Goal: Transaction & Acquisition: Purchase product/service

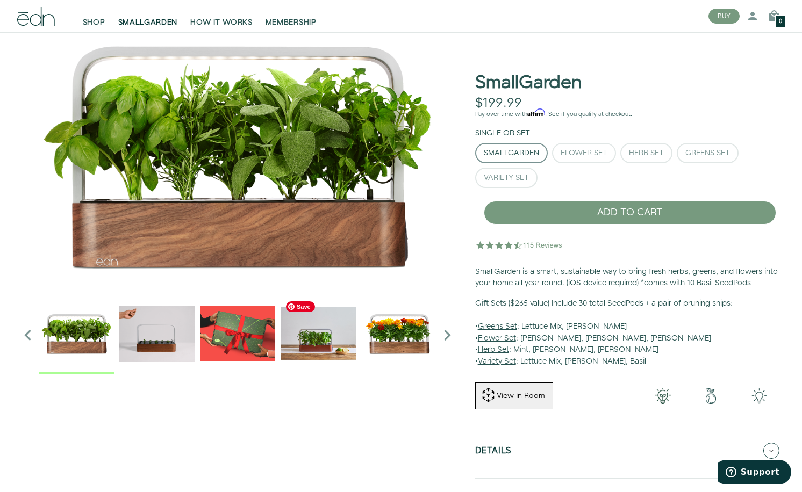
scroll to position [3, 0]
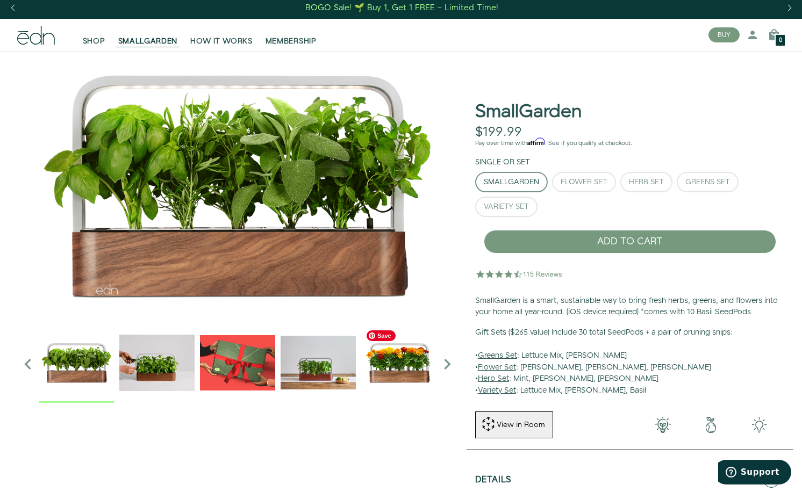
click at [409, 369] on img "5 / 6" at bounding box center [398, 362] width 75 height 75
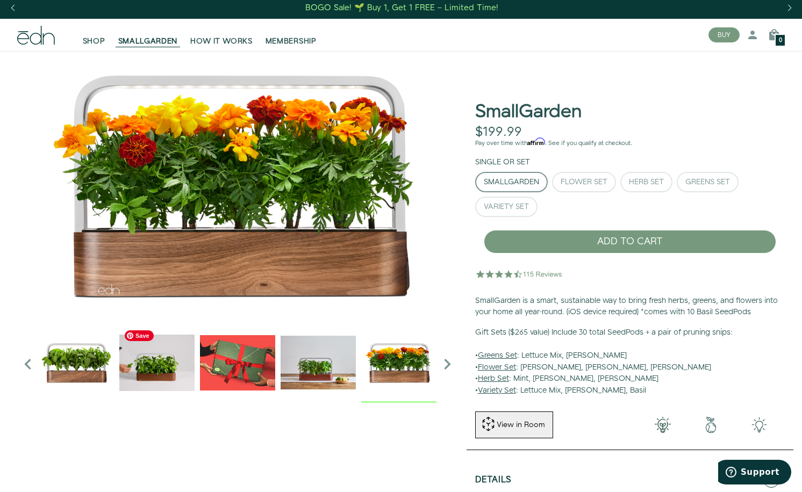
click at [154, 370] on img "2 / 6" at bounding box center [156, 362] width 75 height 75
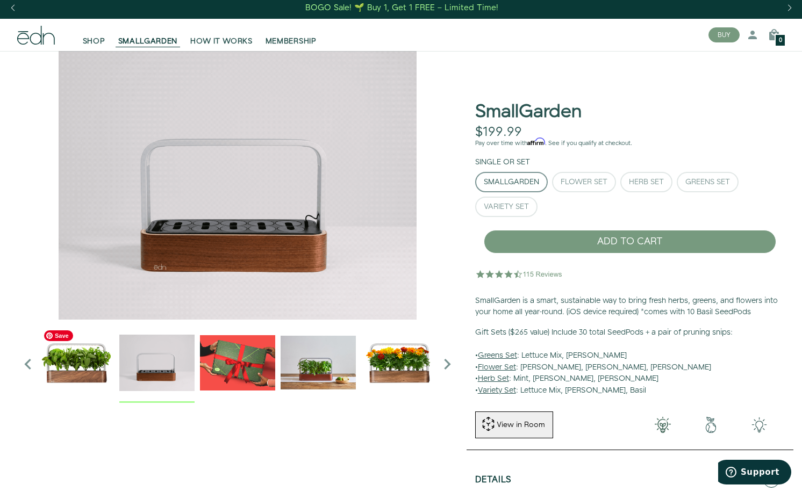
click at [87, 368] on img "1 / 6" at bounding box center [76, 362] width 75 height 75
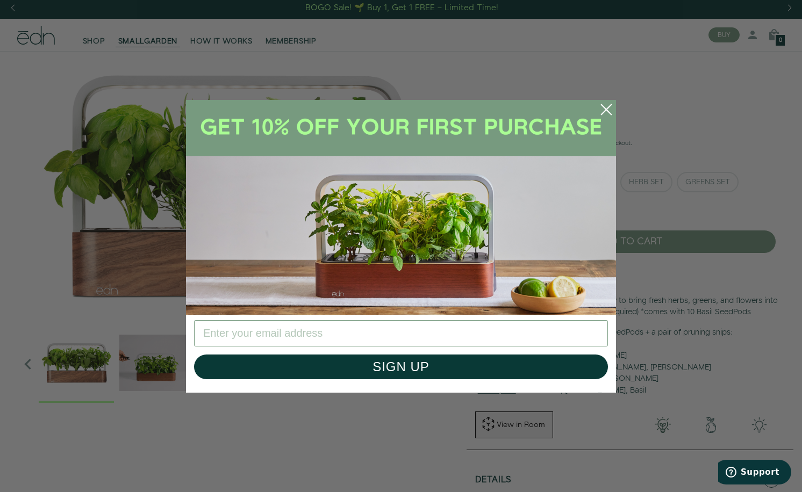
click at [604, 106] on circle "Close dialog" at bounding box center [607, 110] width 24 height 24
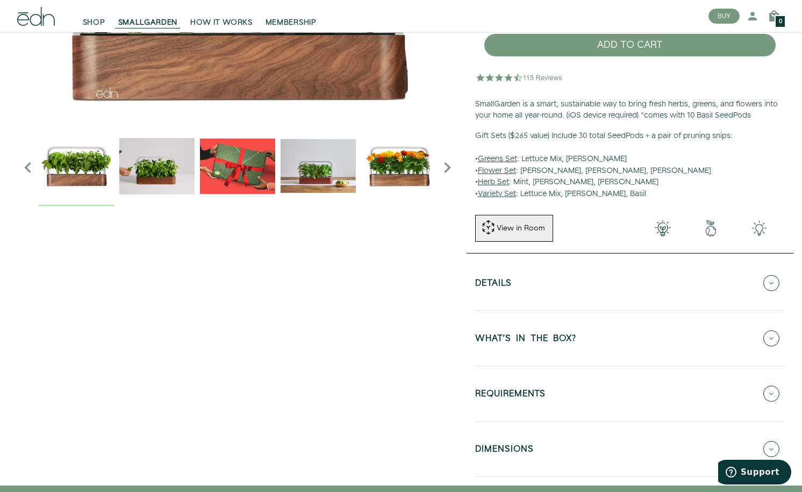
scroll to position [285, 0]
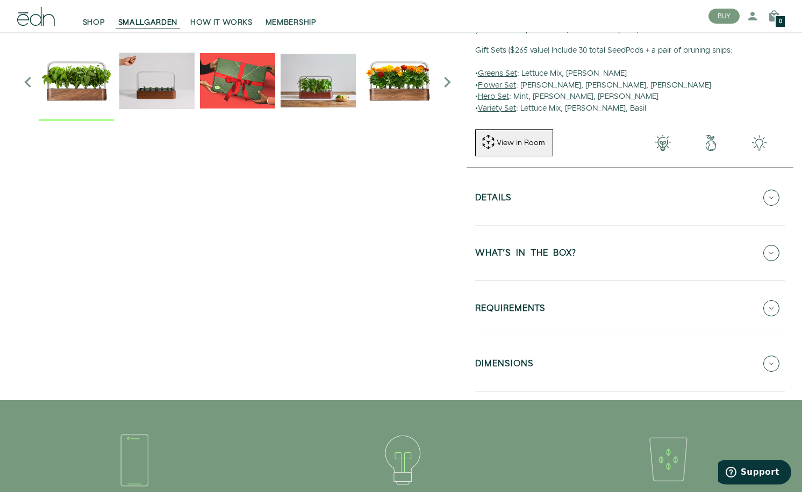
click at [571, 213] on button "Details" at bounding box center [630, 198] width 310 height 38
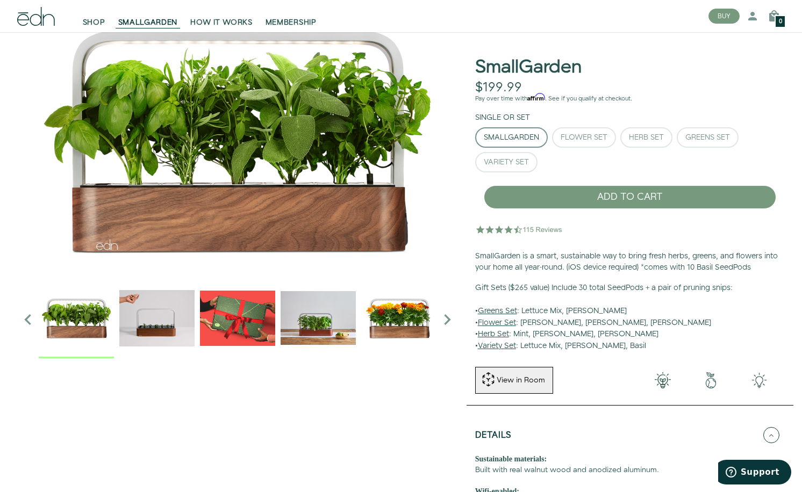
scroll to position [0, 0]
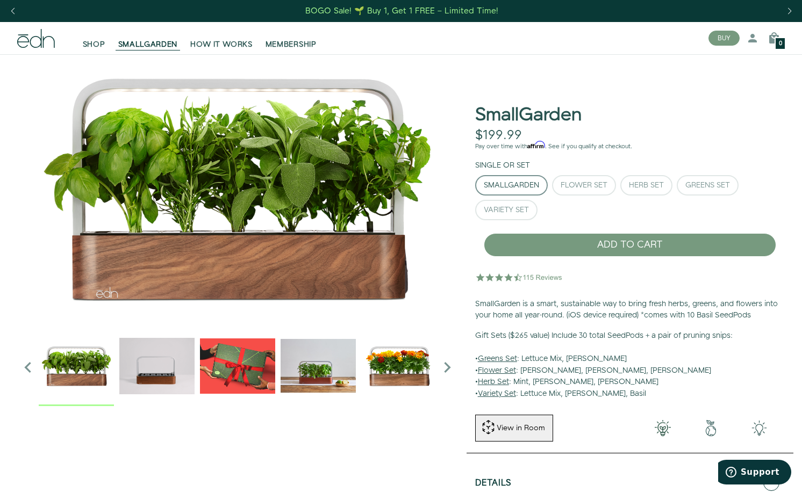
click at [448, 366] on icon "Next slide" at bounding box center [447, 368] width 22 height 22
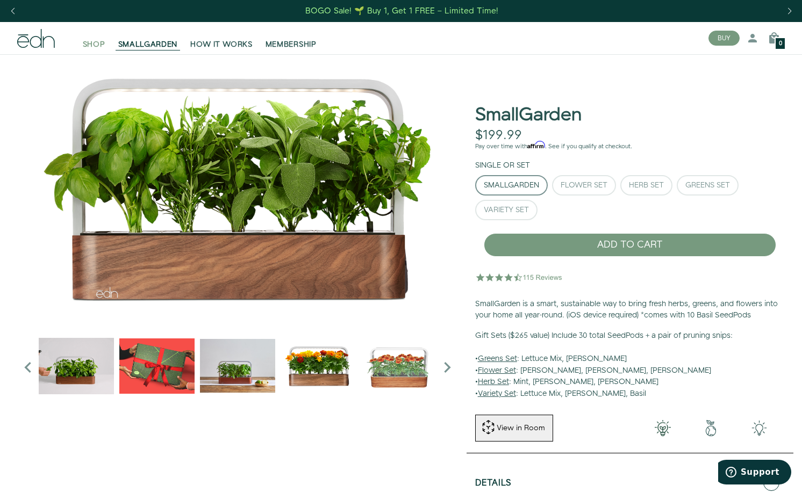
click at [92, 44] on span "SHOP" at bounding box center [94, 44] width 23 height 11
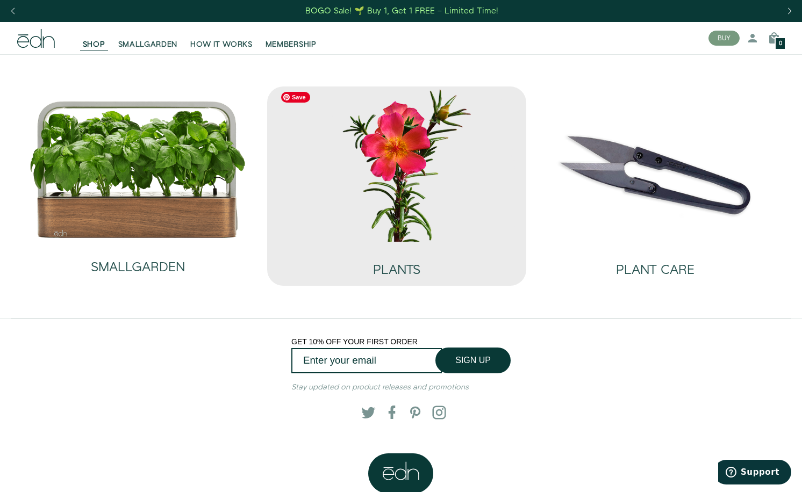
click at [398, 150] on img at bounding box center [396, 164] width 241 height 155
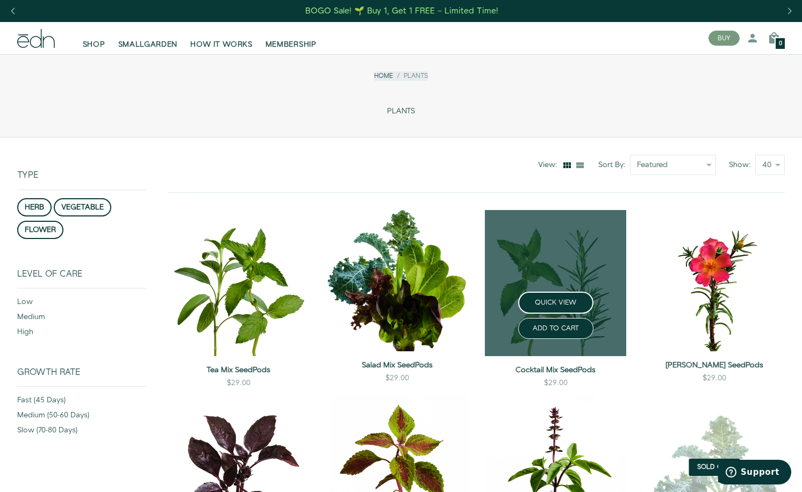
click at [585, 268] on link at bounding box center [555, 283] width 141 height 146
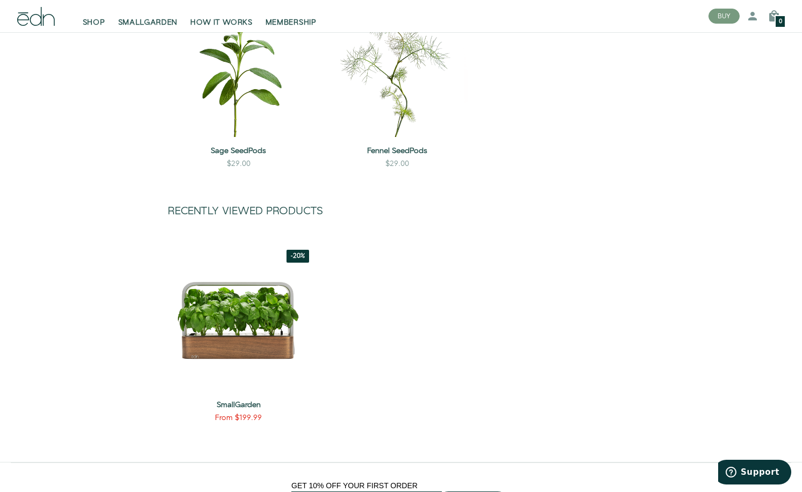
scroll to position [1127, 0]
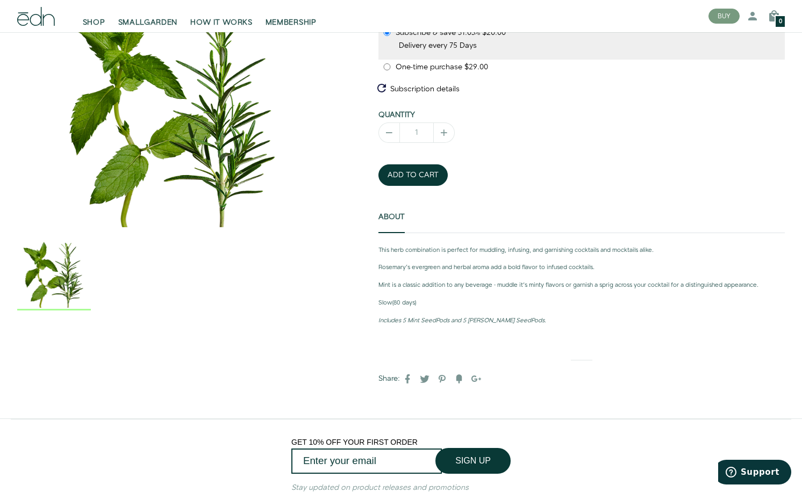
scroll to position [167, 0]
